Goal: Task Accomplishment & Management: Use online tool/utility

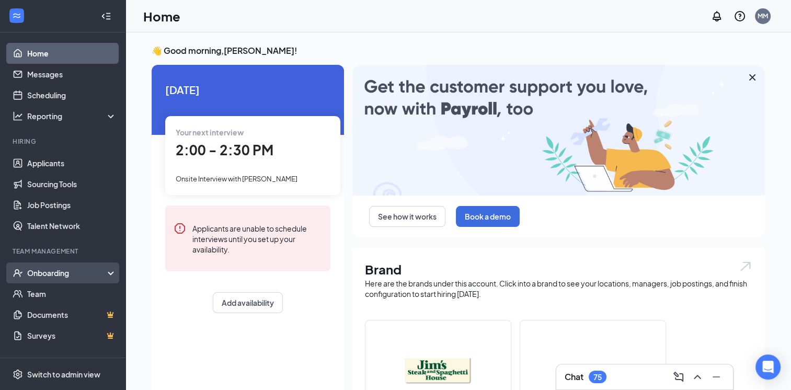
click at [77, 272] on div "Onboarding" at bounding box center [67, 273] width 81 height 10
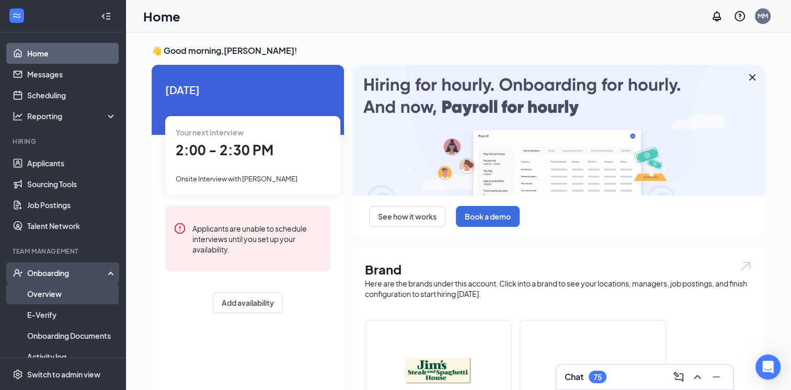
click at [52, 293] on link "Overview" at bounding box center [71, 293] width 89 height 21
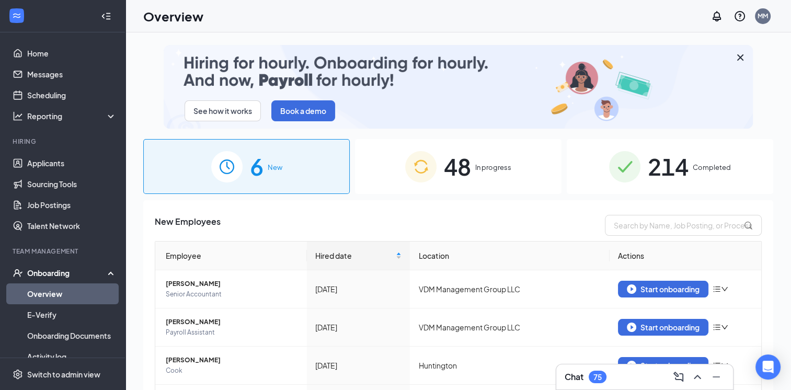
click at [405, 179] on img at bounding box center [420, 166] width 31 height 31
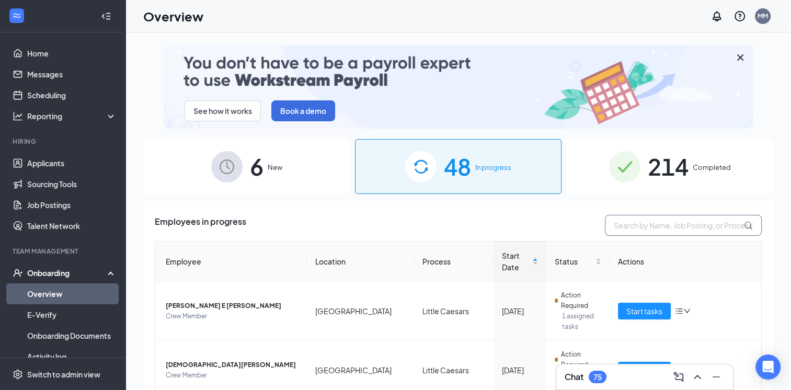
click at [617, 228] on input "text" at bounding box center [683, 225] width 157 height 21
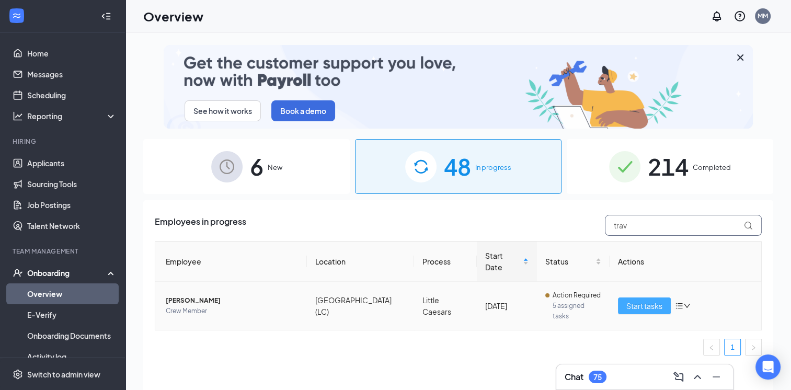
type input "trav"
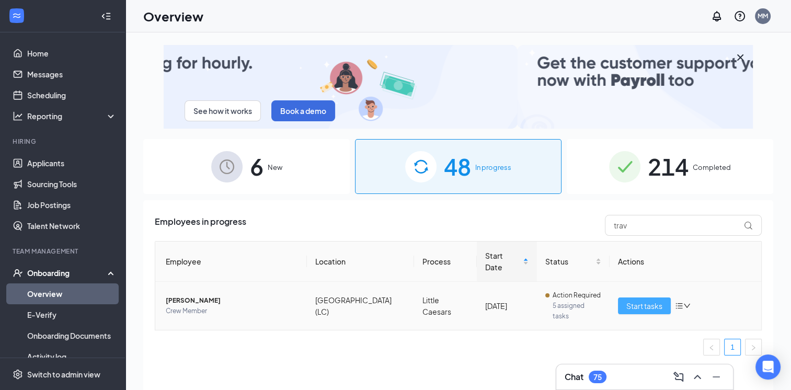
click at [637, 300] on span "Start tasks" at bounding box center [644, 306] width 36 height 12
